Goal: Task Accomplishment & Management: Manage account settings

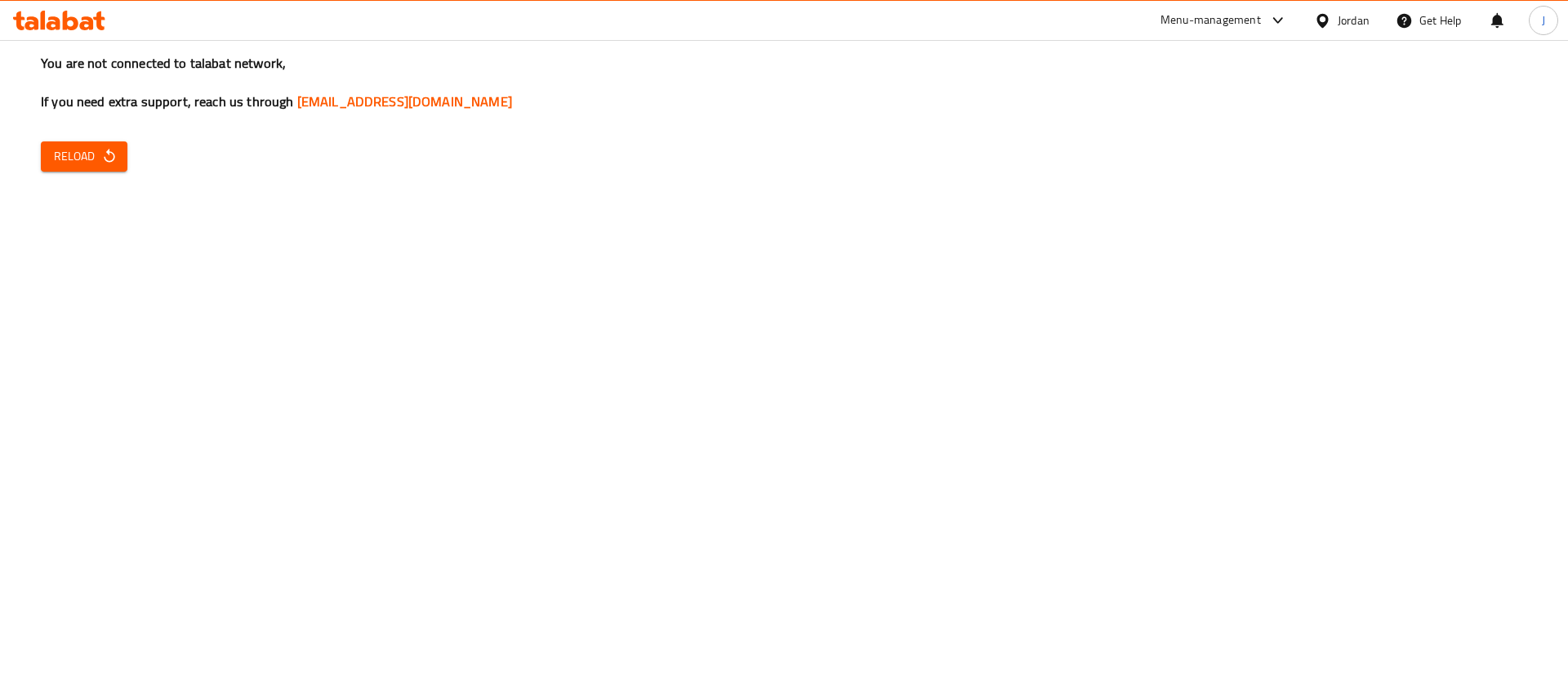
click at [109, 143] on button "Reload" at bounding box center [83, 156] width 87 height 31
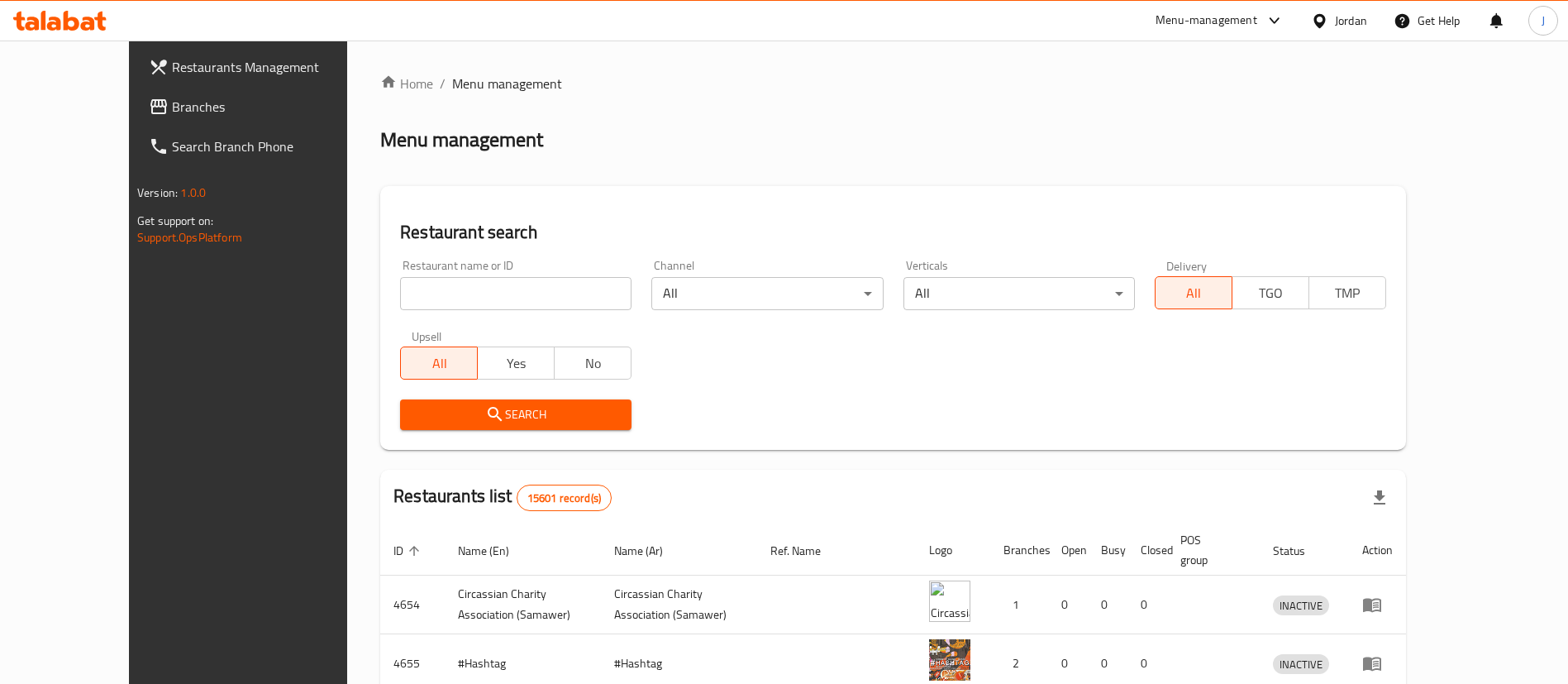
click at [400, 283] on input "search" at bounding box center [515, 294] width 232 height 33
click button "Search" at bounding box center [515, 414] width 232 height 31
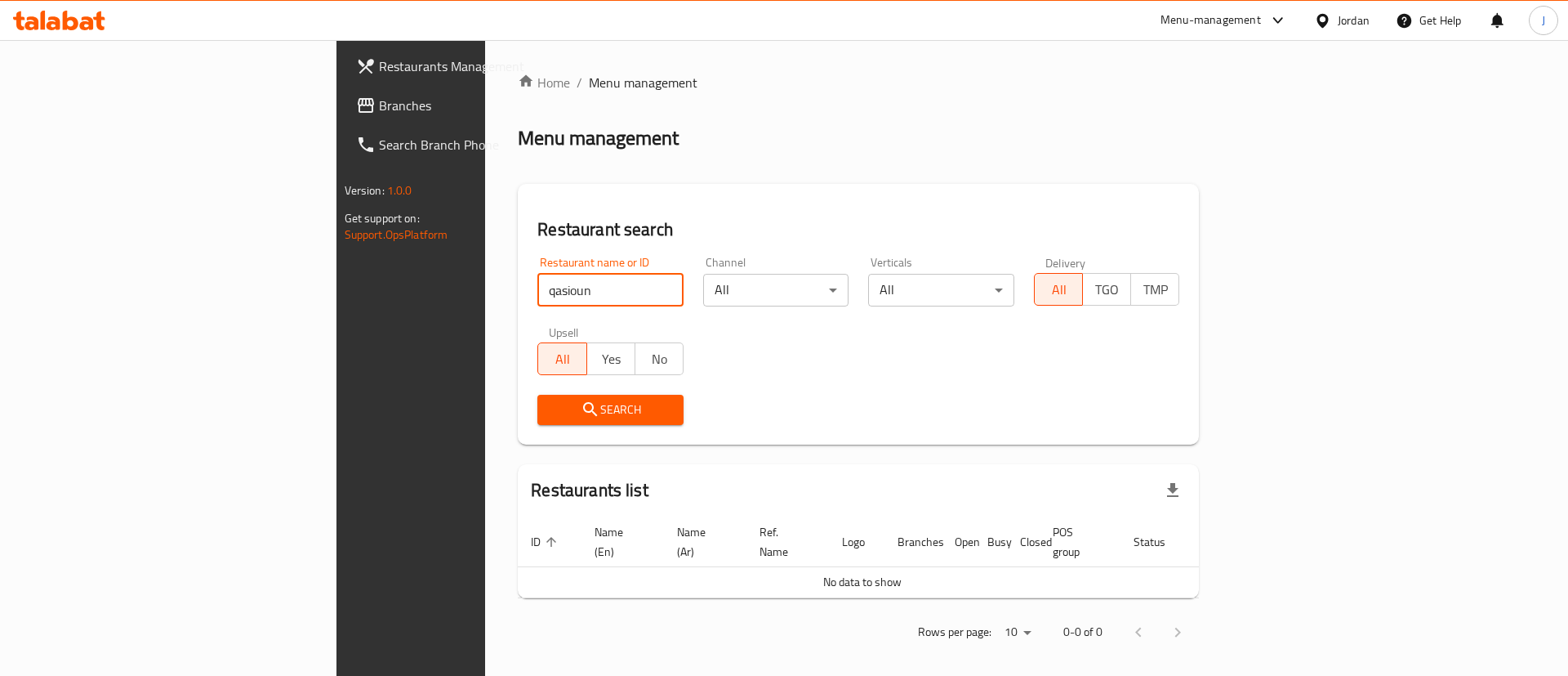
type input "qasioun"
click button "Search" at bounding box center [610, 409] width 146 height 31
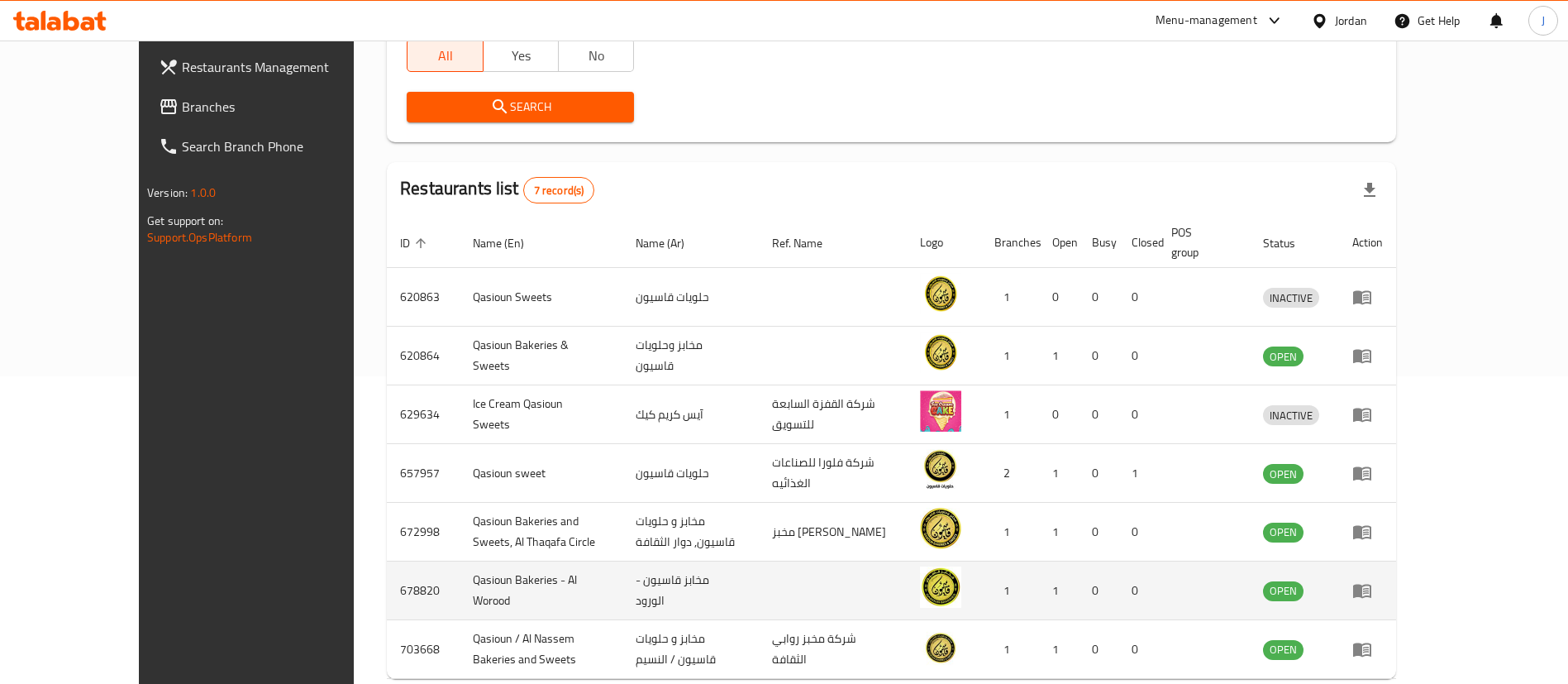
scroll to position [346, 0]
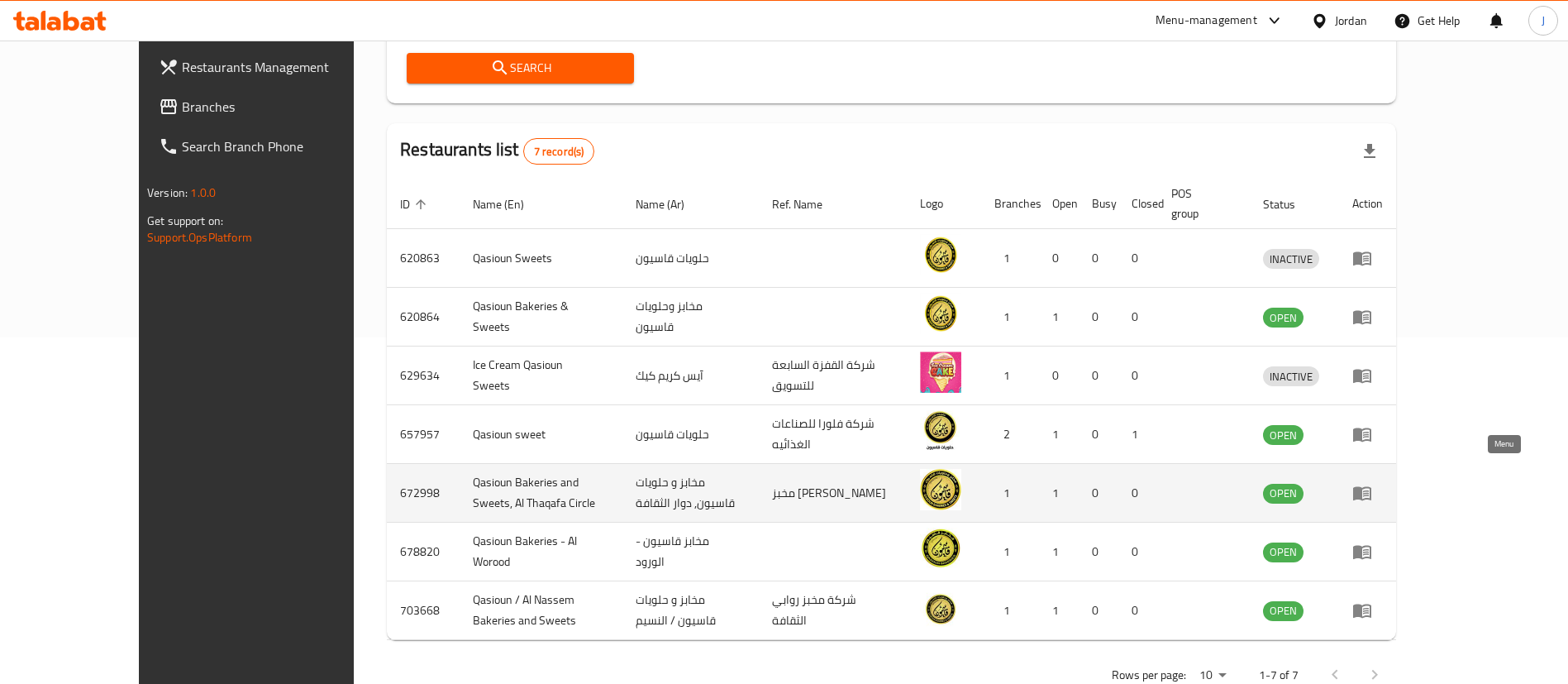
click at [1371, 487] on icon "enhanced table" at bounding box center [1362, 493] width 18 height 14
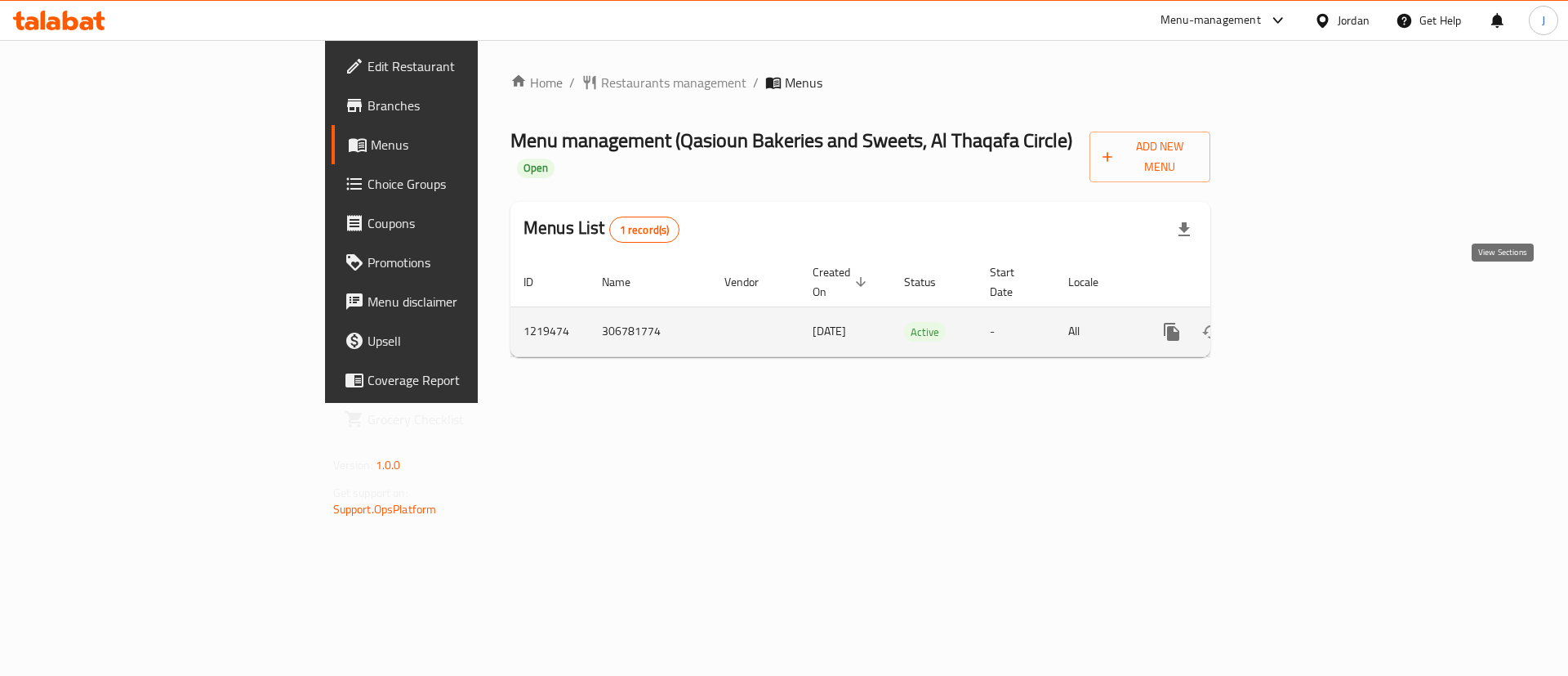
click at [1300, 321] on icon "enhanced table" at bounding box center [1290, 331] width 20 height 20
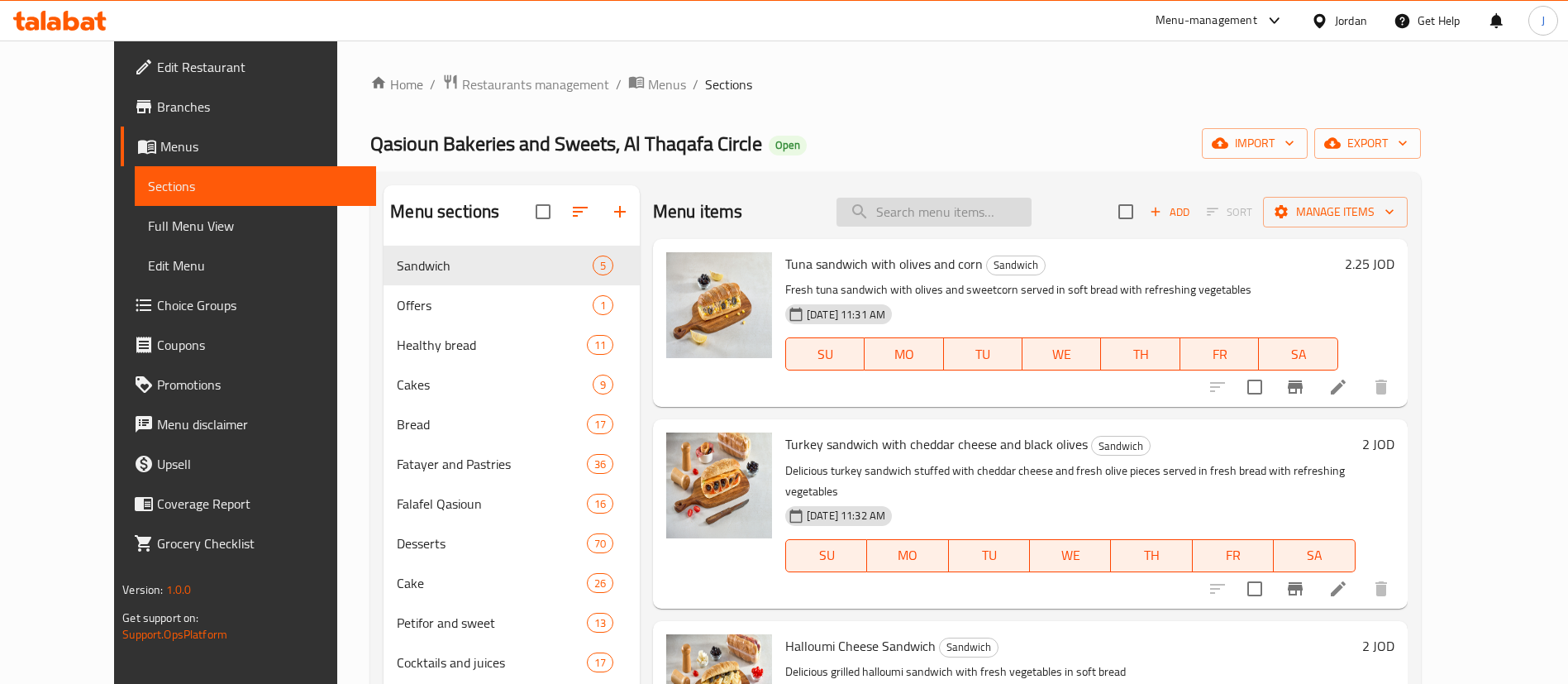
click at [952, 213] on input "search" at bounding box center [933, 212] width 195 height 29
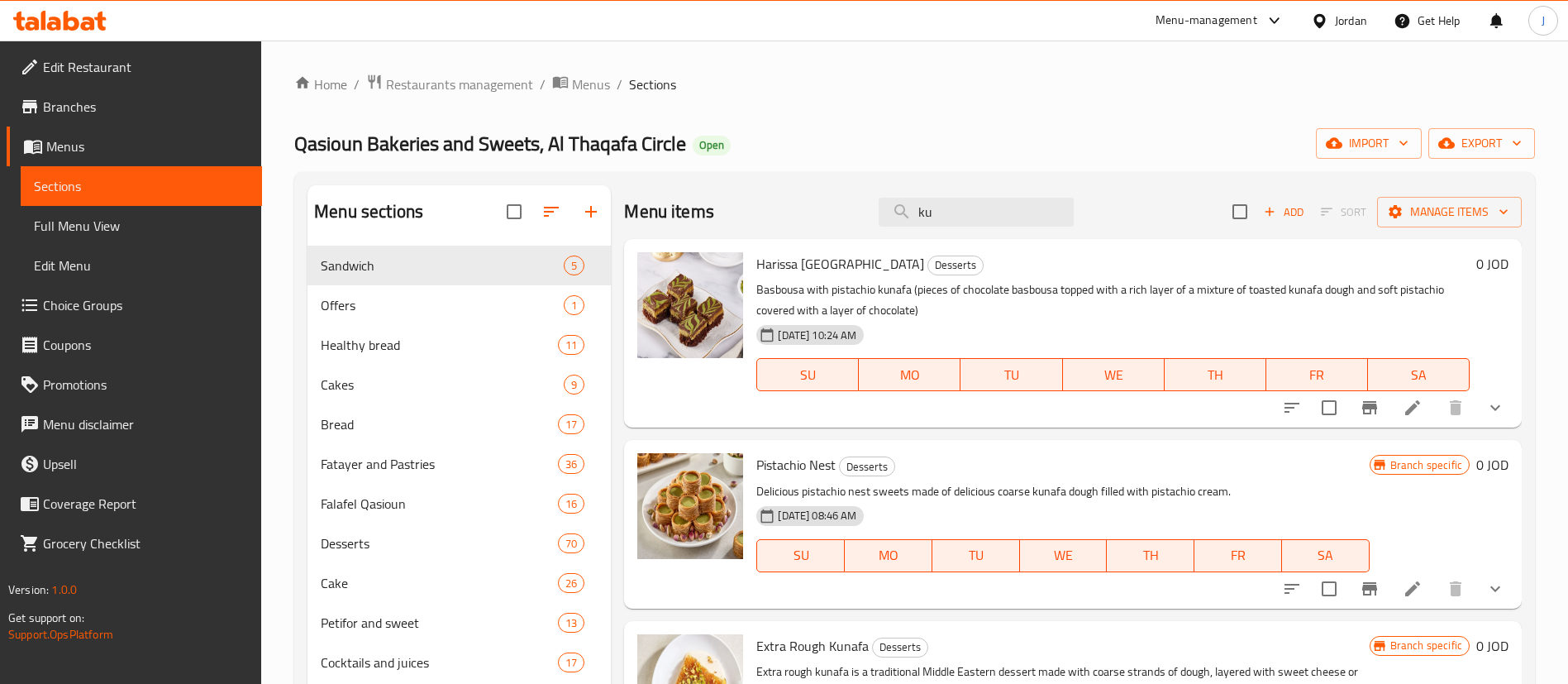
type input "k"
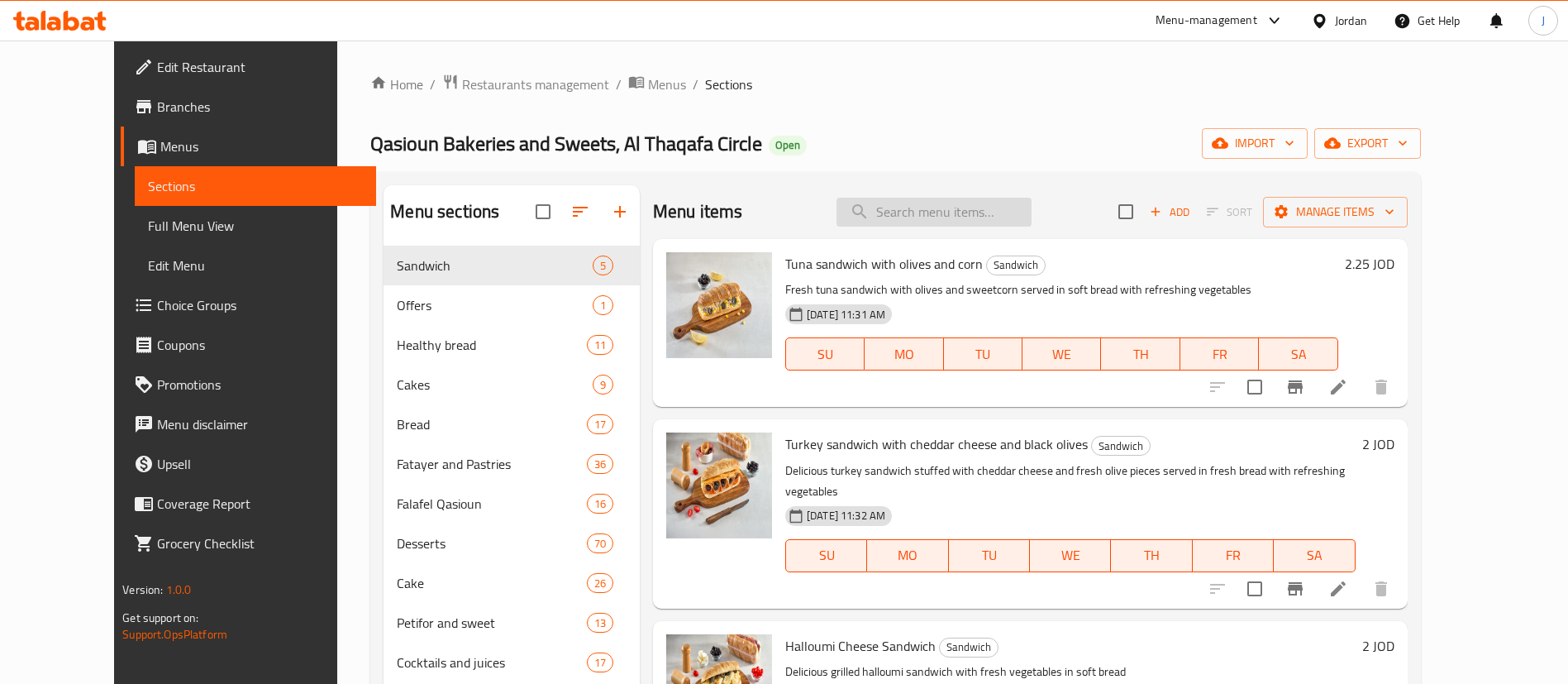
click at [950, 208] on input "search" at bounding box center [933, 212] width 195 height 29
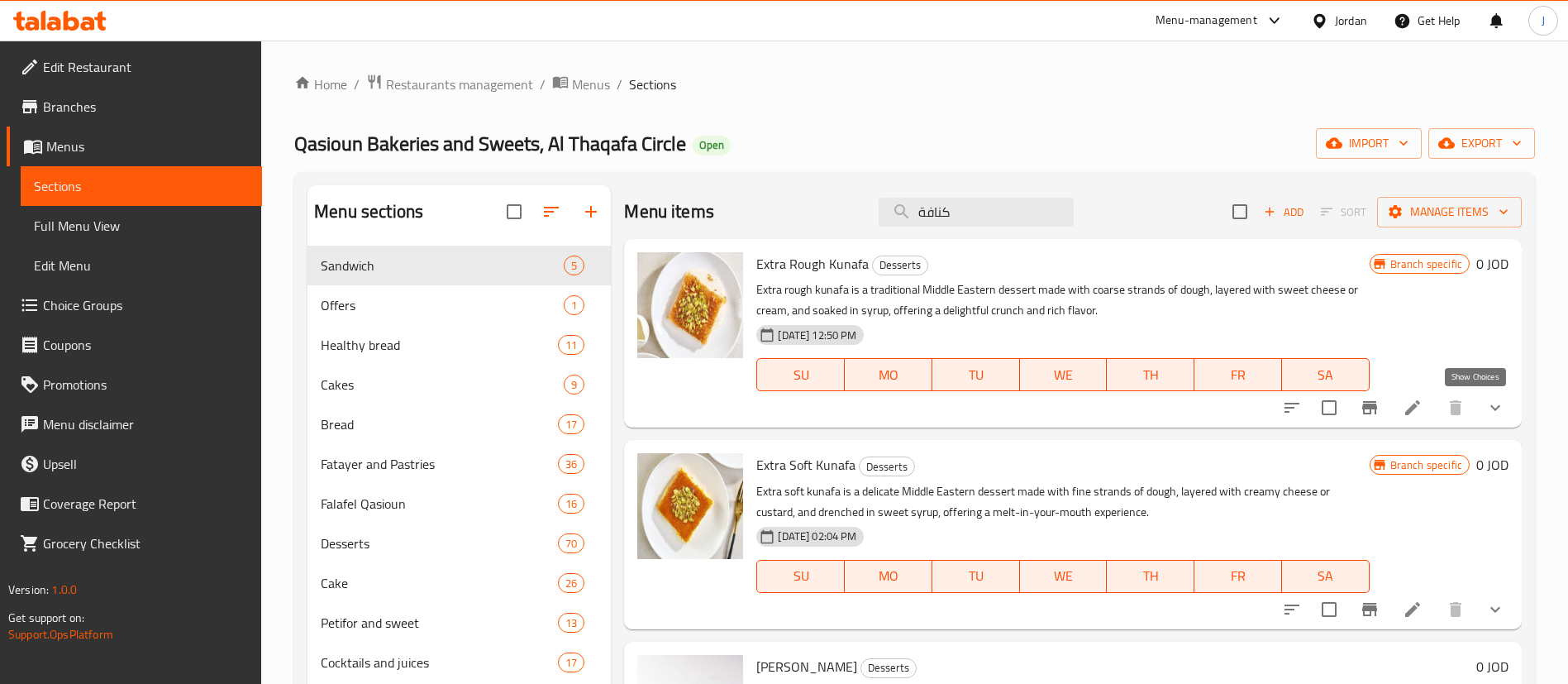
type input "كنافة"
drag, startPoint x: 1481, startPoint y: 405, endPoint x: 1468, endPoint y: 401, distance: 13.6
click at [1485, 404] on icon "show more" at bounding box center [1495, 407] width 20 height 20
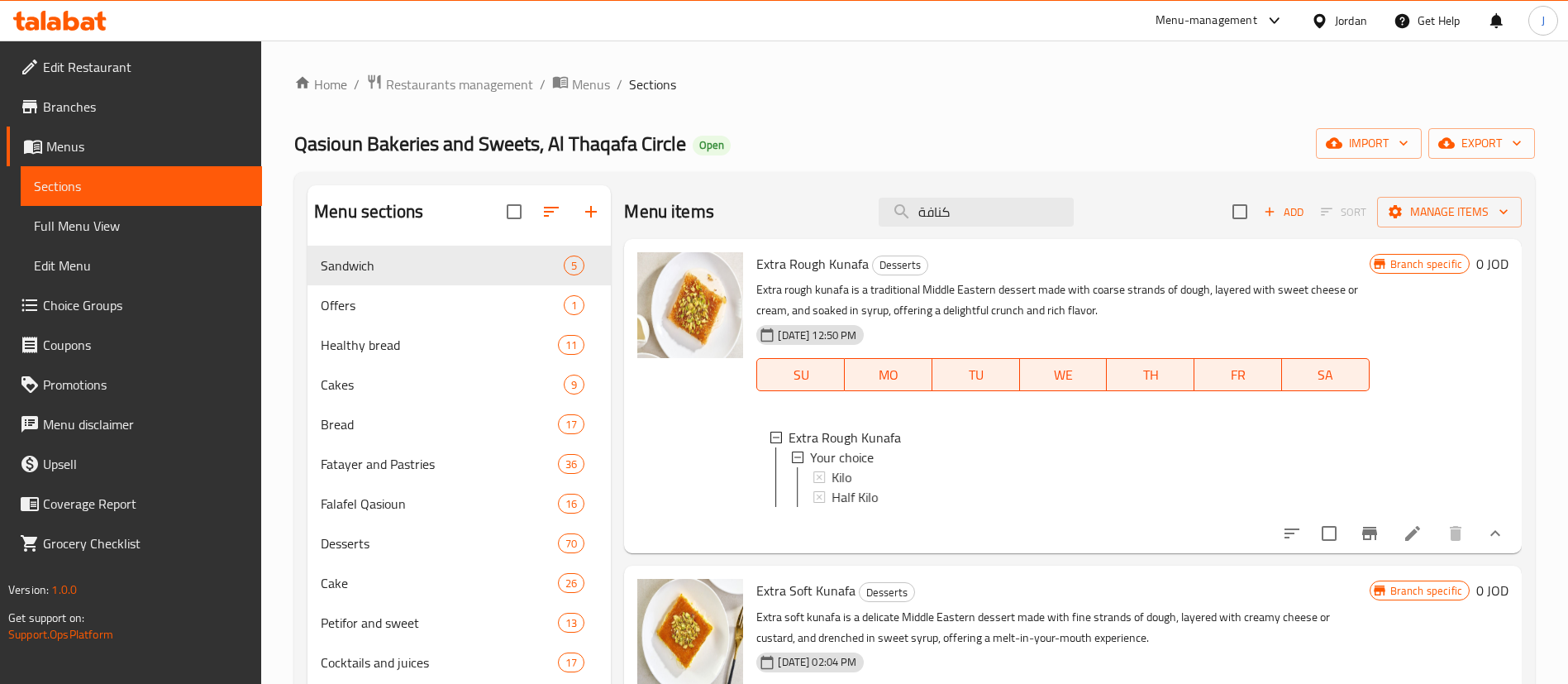
scroll to position [124, 0]
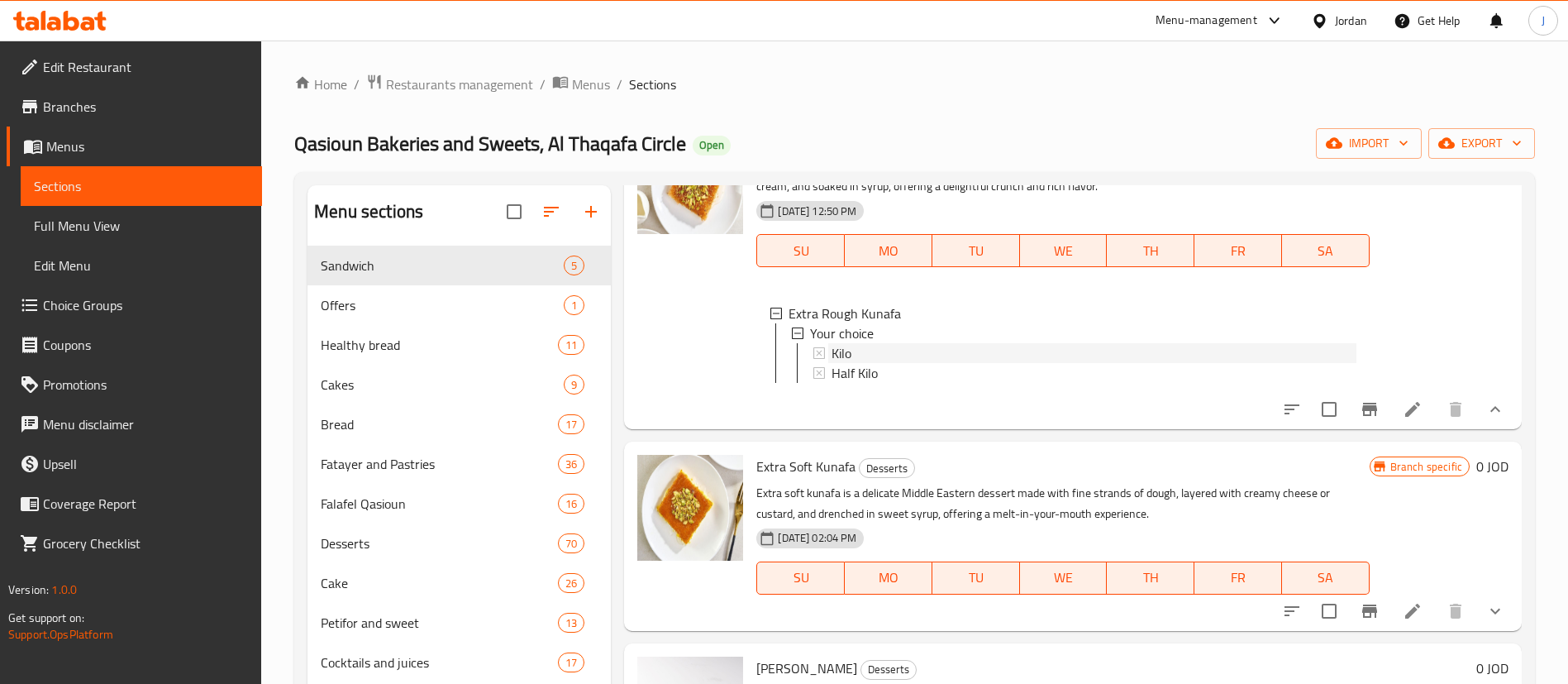
click at [897, 354] on div "Kilo" at bounding box center [1093, 353] width 524 height 20
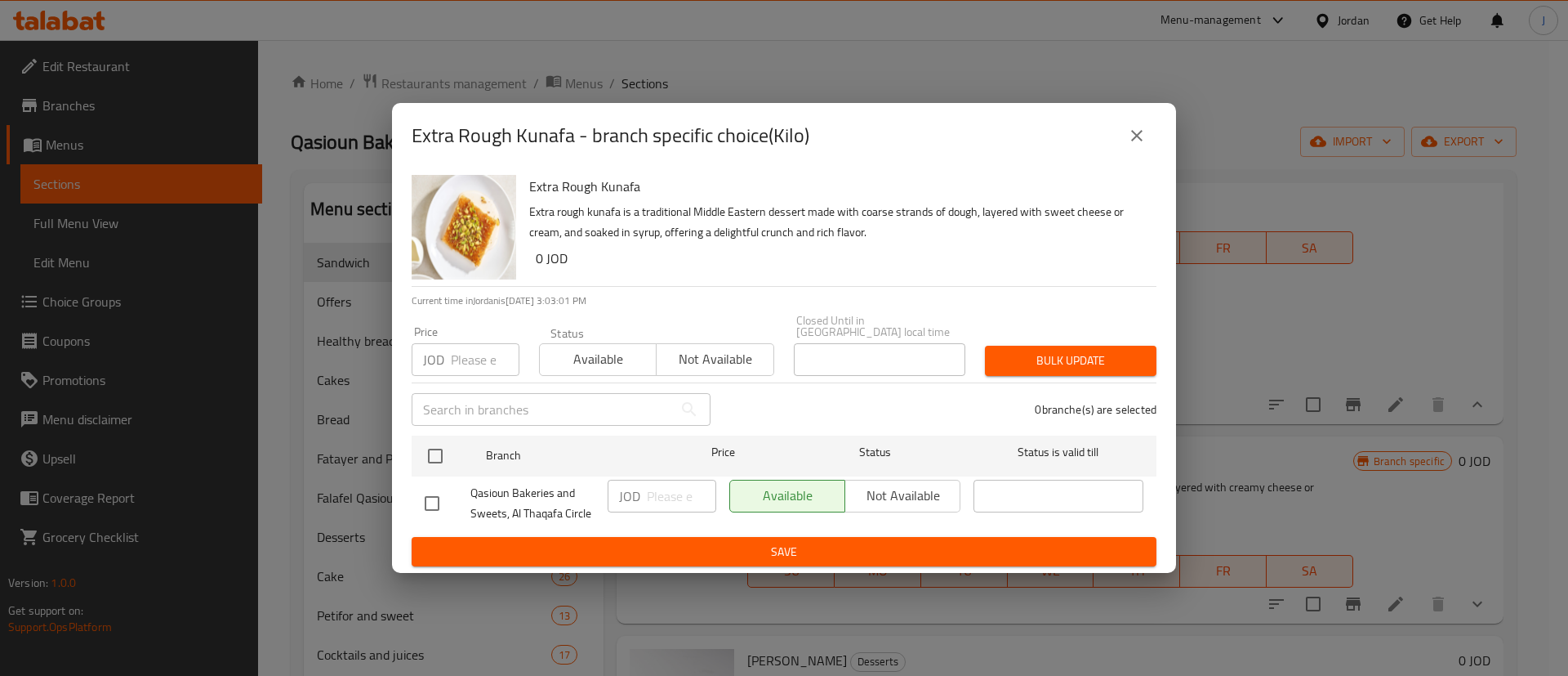
click at [1146, 145] on icon "close" at bounding box center [1137, 136] width 20 height 20
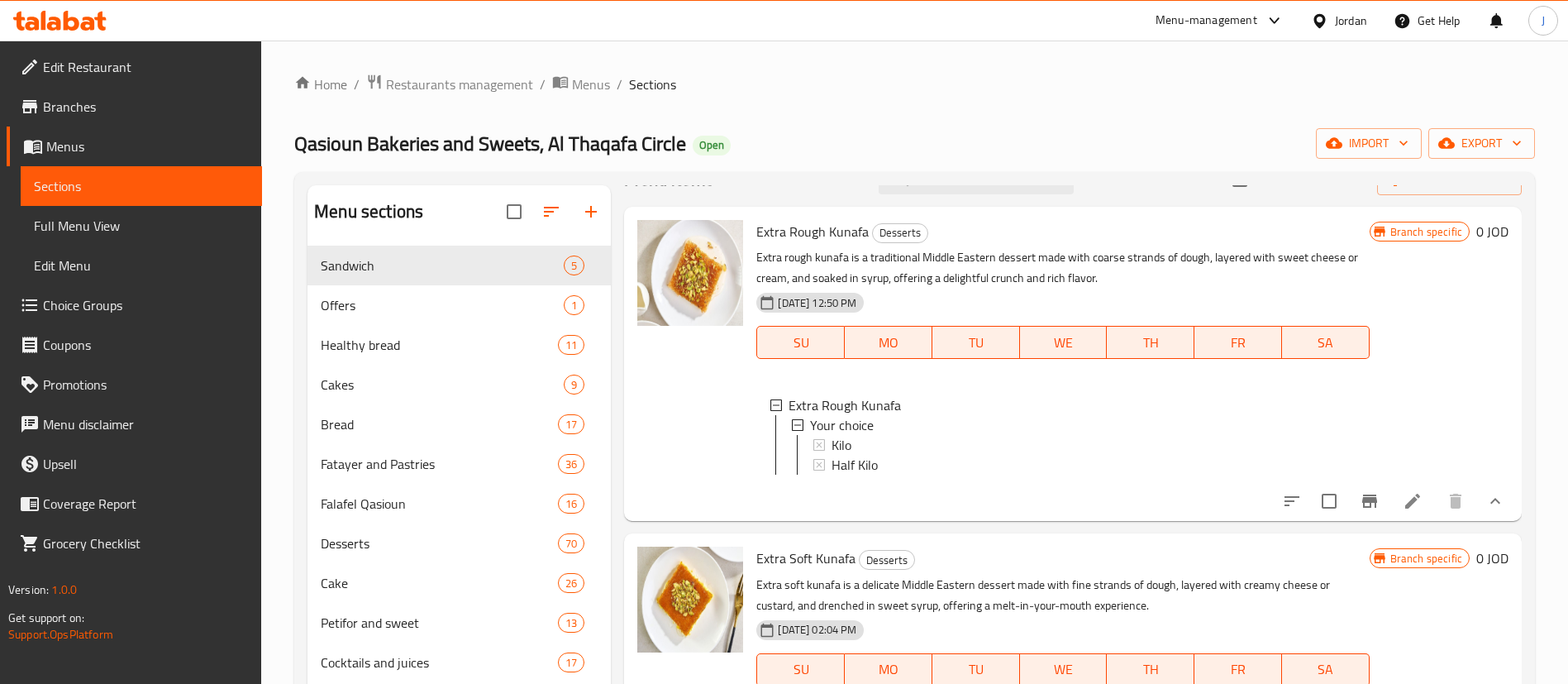
scroll to position [0, 0]
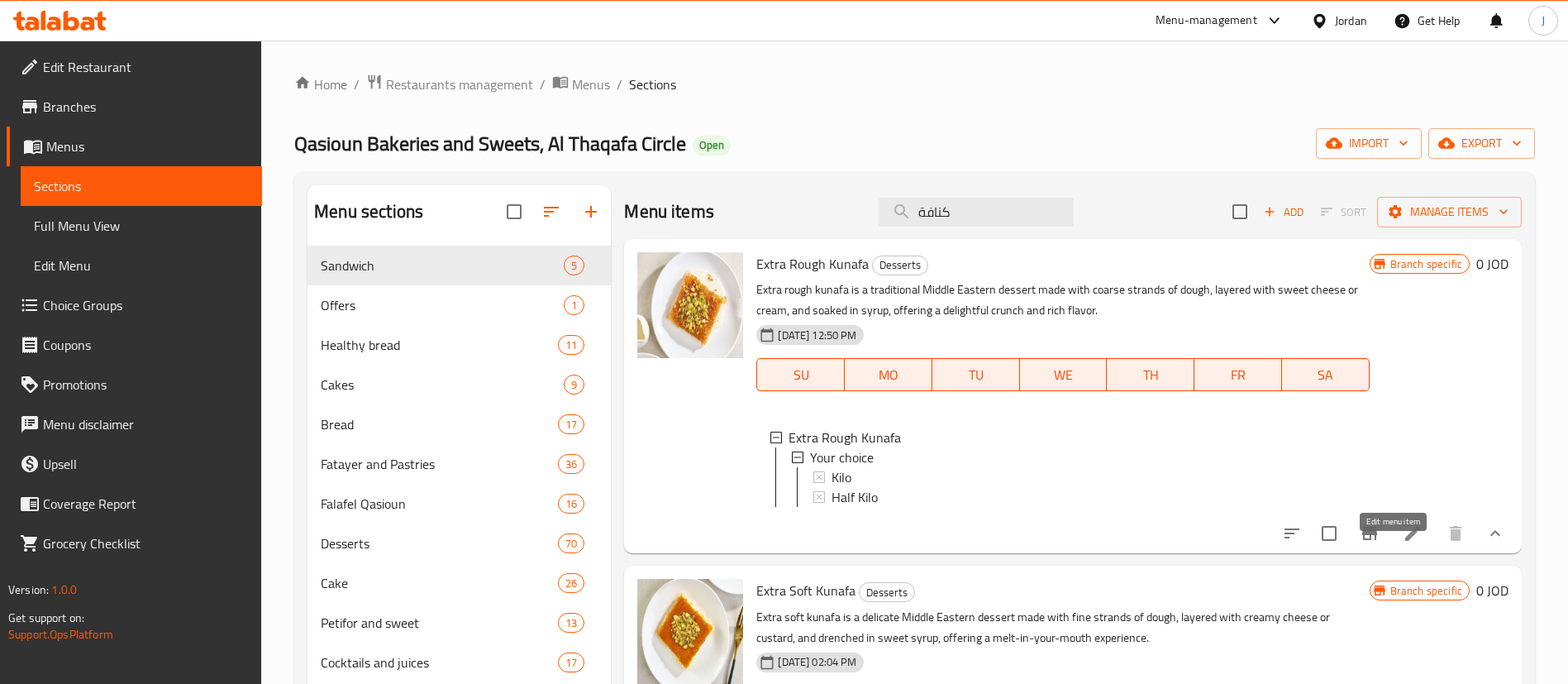
click at [1403, 543] on icon at bounding box center [1413, 533] width 20 height 20
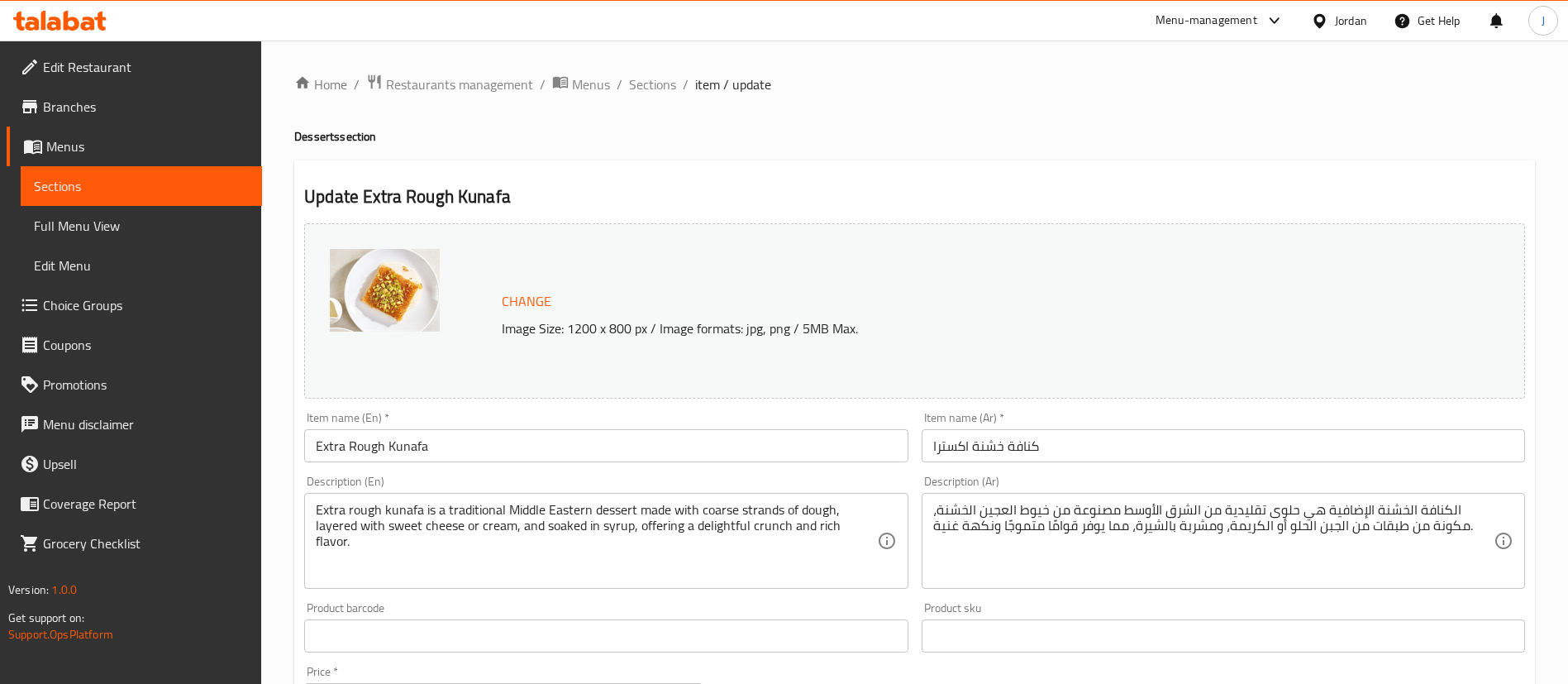
click at [49, 20] on icon at bounding box center [60, 21] width 94 height 20
